Goal: Check status: Check status

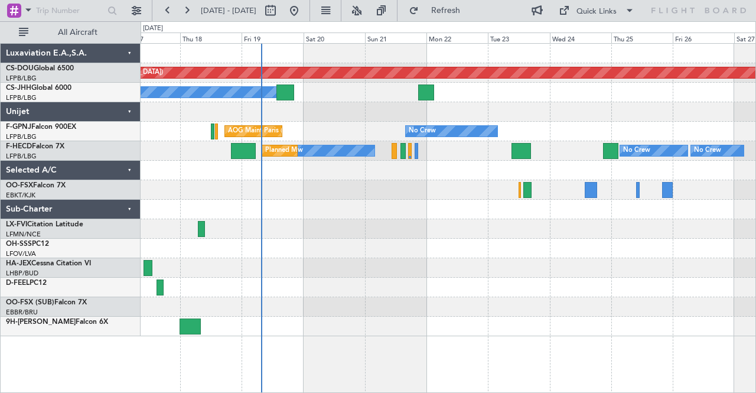
click at [430, 289] on div at bounding box center [449, 288] width 616 height 20
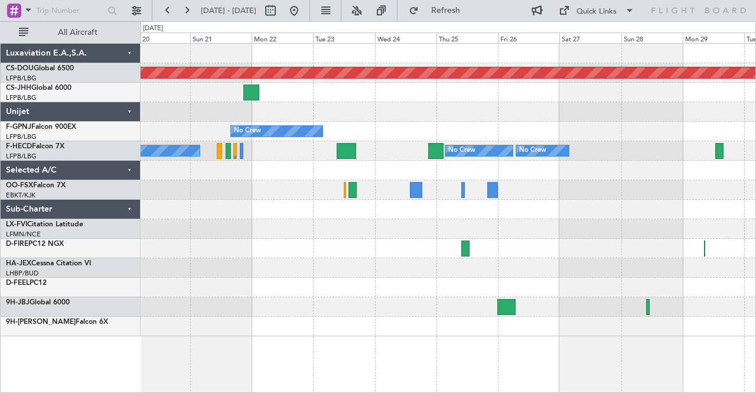
click at [448, 365] on div "Planned Maint London ([GEOGRAPHIC_DATA]) Planned Maint [GEOGRAPHIC_DATA] ([GEOG…" at bounding box center [449, 218] width 616 height 350
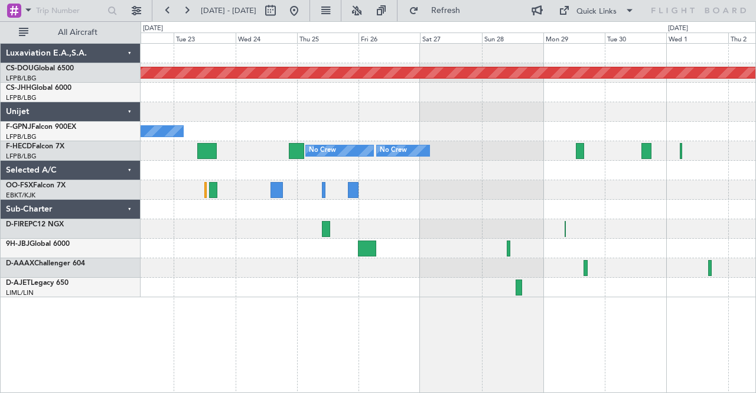
click at [486, 269] on div at bounding box center [449, 268] width 616 height 20
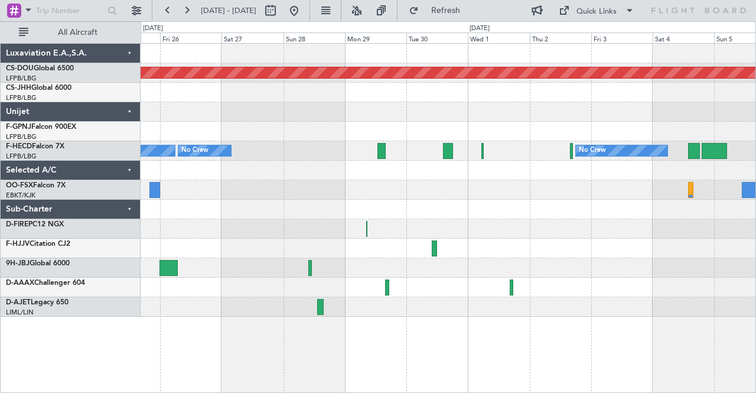
click at [489, 241] on div "Planned Maint London ([GEOGRAPHIC_DATA]) Planned Maint [GEOGRAPHIC_DATA] ([GEOG…" at bounding box center [449, 180] width 616 height 273
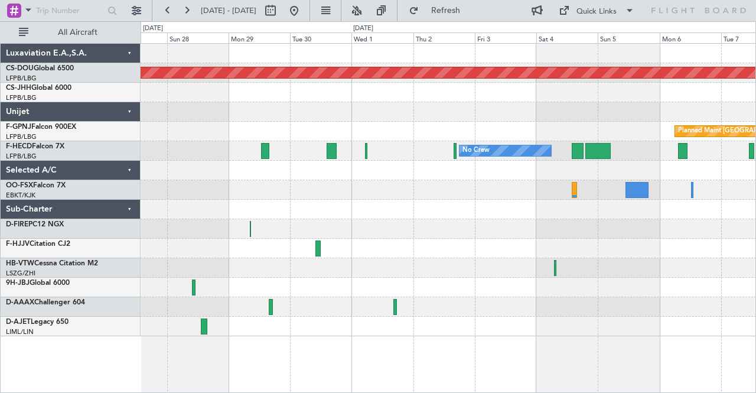
click at [396, 176] on div at bounding box center [449, 171] width 616 height 20
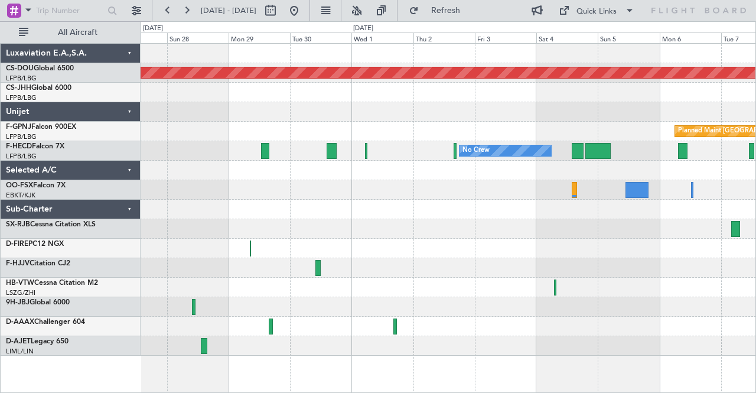
drag, startPoint x: 493, startPoint y: 258, endPoint x: 336, endPoint y: 275, distance: 158.8
click at [618, 242] on div at bounding box center [449, 249] width 616 height 20
drag, startPoint x: 651, startPoint y: 256, endPoint x: 466, endPoint y: 271, distance: 185.6
click at [591, 370] on div "Planned Maint London ([GEOGRAPHIC_DATA]) Planned Maint [GEOGRAPHIC_DATA] ([GEOG…" at bounding box center [449, 218] width 616 height 350
drag, startPoint x: 694, startPoint y: 266, endPoint x: 552, endPoint y: 280, distance: 142.5
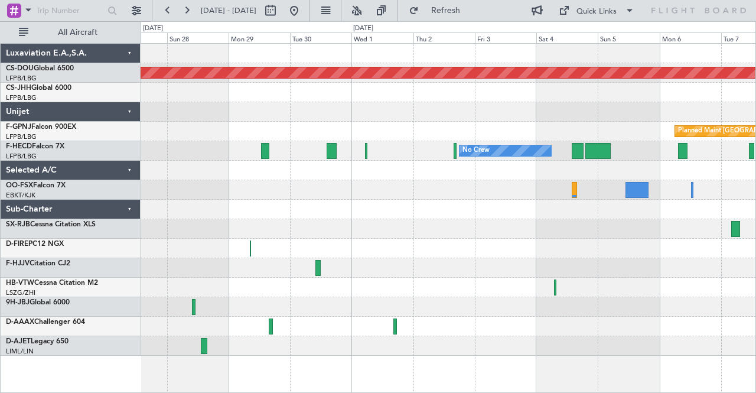
click at [585, 342] on div at bounding box center [449, 346] width 616 height 20
click at [609, 350] on div at bounding box center [449, 346] width 616 height 20
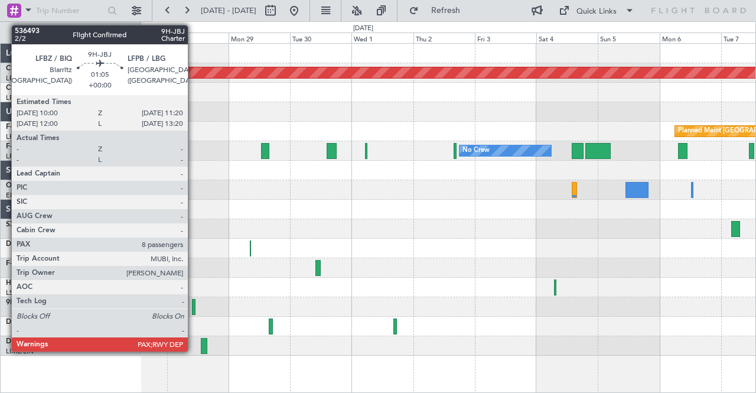
click at [194, 306] on div at bounding box center [194, 307] width 4 height 16
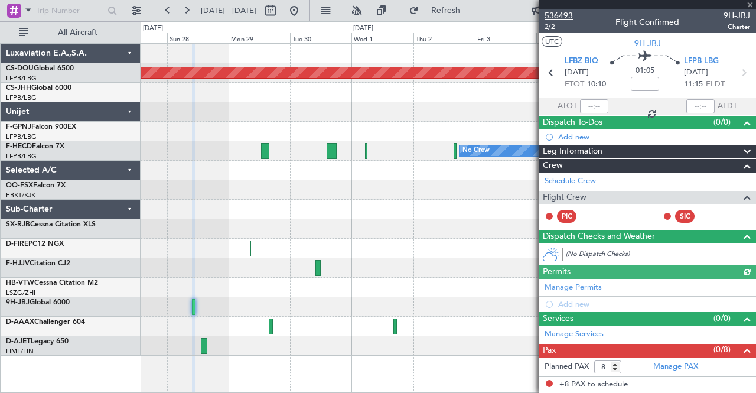
click at [556, 15] on span "536493" at bounding box center [559, 15] width 28 height 12
